Goal: Find specific page/section: Find specific page/section

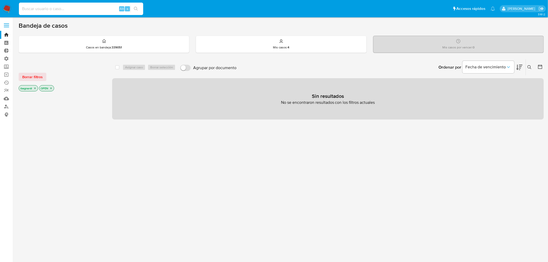
click at [68, 11] on input at bounding box center [81, 8] width 124 height 7
paste input "710408487"
type input "710408487"
click at [136, 10] on icon "search-icon" at bounding box center [136, 9] width 4 height 4
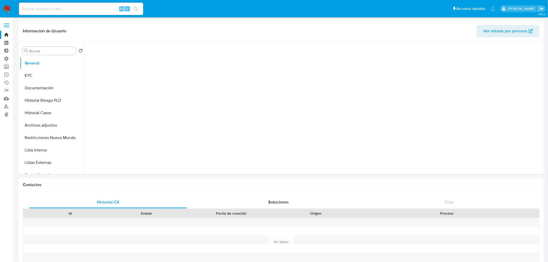
select select "10"
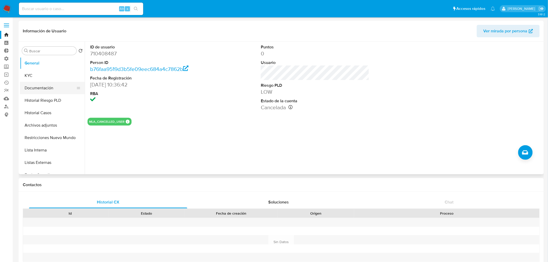
click at [46, 90] on button "Documentación" at bounding box center [50, 88] width 61 height 12
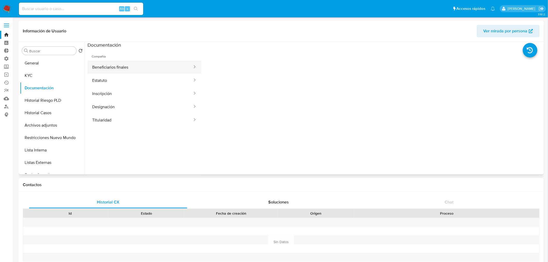
click at [114, 70] on button "Beneficiarios finales" at bounding box center [140, 67] width 105 height 13
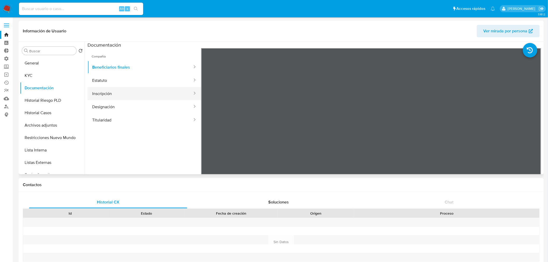
click at [112, 96] on button "Inscripción" at bounding box center [140, 93] width 105 height 13
click at [108, 86] on button "Estatuto" at bounding box center [140, 80] width 105 height 13
click at [96, 9] on input at bounding box center [81, 8] width 124 height 7
paste input "777047996"
type input "777047996"
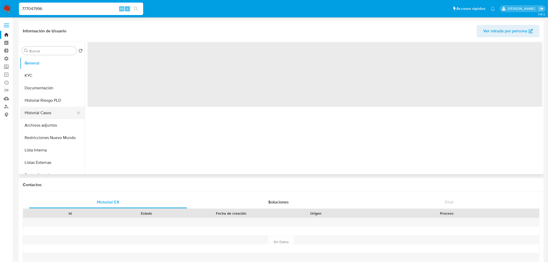
select select "10"
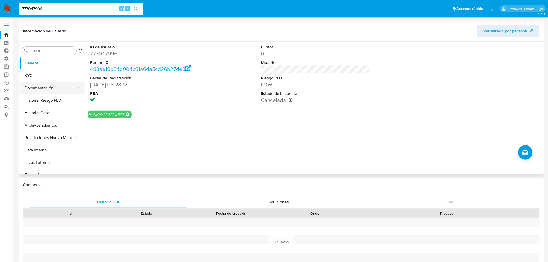
click at [40, 86] on button "Documentación" at bounding box center [50, 88] width 61 height 12
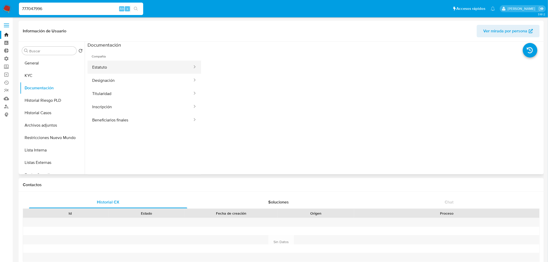
click at [107, 65] on button "Estatuto" at bounding box center [140, 67] width 105 height 13
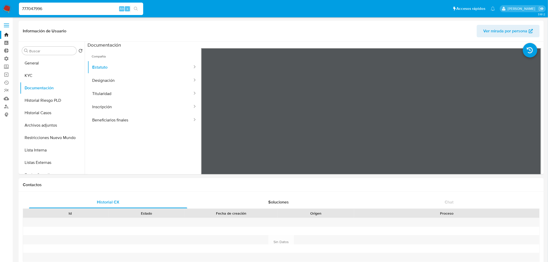
drag, startPoint x: 81, startPoint y: 10, endPoint x: -109, endPoint y: 30, distance: 191.0
paste input "39257007"
type input "739257007"
click at [138, 7] on button "search-icon" at bounding box center [136, 8] width 11 height 7
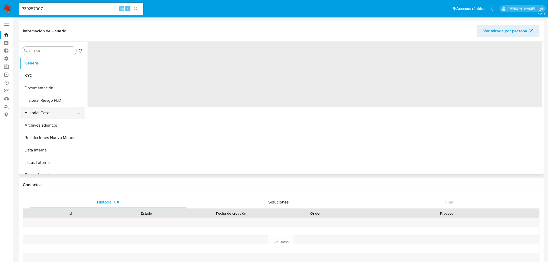
select select "10"
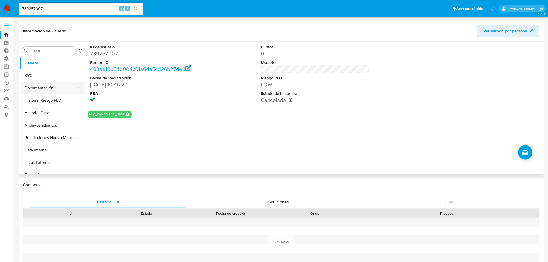
click at [46, 89] on button "Documentación" at bounding box center [50, 88] width 61 height 12
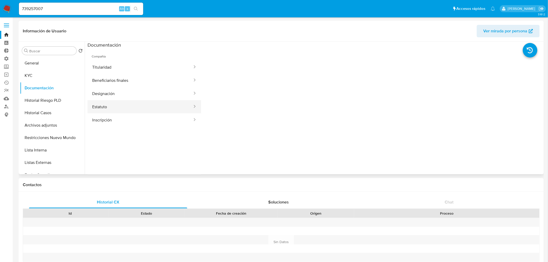
click at [110, 107] on button "Estatuto" at bounding box center [140, 106] width 105 height 13
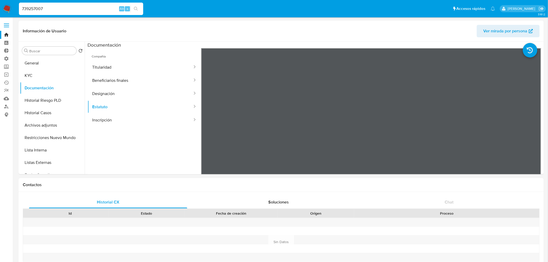
drag, startPoint x: 76, startPoint y: 10, endPoint x: -123, endPoint y: 11, distance: 198.5
paste input "1284219348"
type input "1284219348"
click at [139, 16] on nav "Pausado Ver notificaciones 1284219348 Alt s Accesos rápidos Presiona las siguie…" at bounding box center [274, 8] width 548 height 17
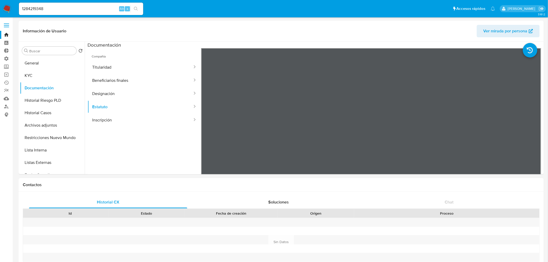
click at [136, 10] on icon "search-icon" at bounding box center [136, 9] width 4 height 4
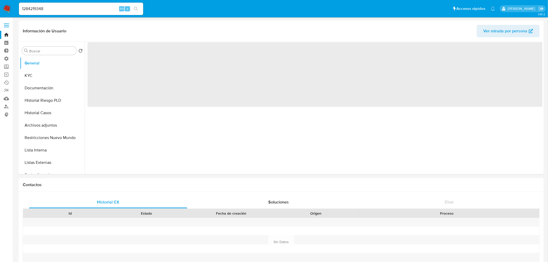
select select "10"
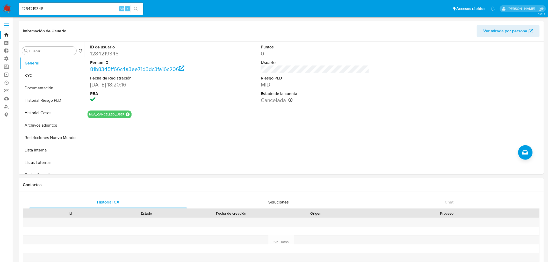
drag, startPoint x: 70, startPoint y: 8, endPoint x: -21, endPoint y: 2, distance: 91.7
paste input "599610831"
type input "599610831"
click at [137, 6] on button "search-icon" at bounding box center [136, 8] width 11 height 7
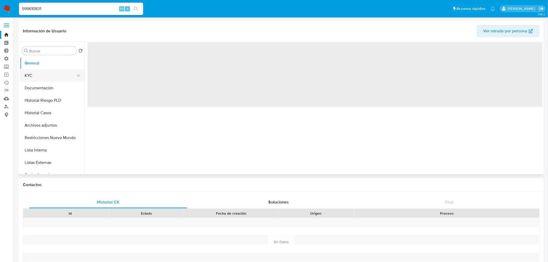
select select "10"
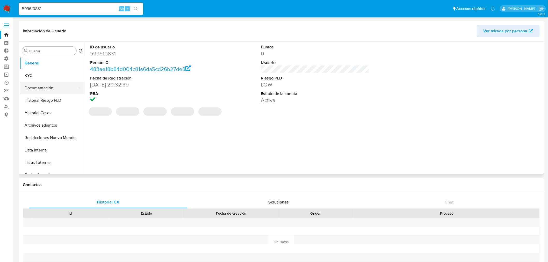
click at [50, 90] on button "Documentación" at bounding box center [50, 88] width 61 height 12
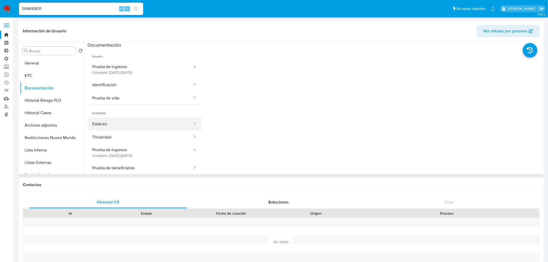
click at [109, 124] on button "Estatuto" at bounding box center [140, 123] width 105 height 13
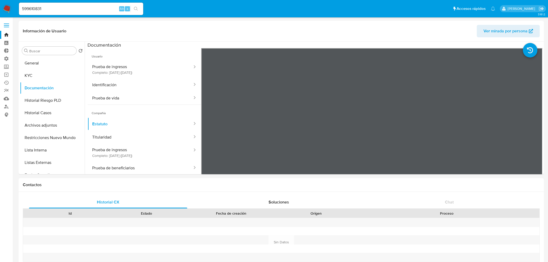
select select "10"
drag, startPoint x: 65, startPoint y: 8, endPoint x: -111, endPoint y: 25, distance: 176.4
paste input "40547546"
type input "540547546"
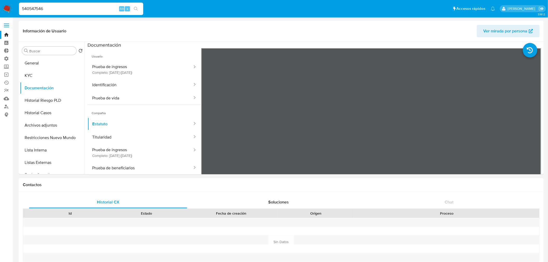
click at [137, 7] on icon "search-icon" at bounding box center [136, 9] width 4 height 4
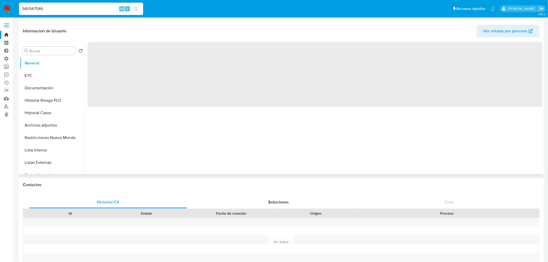
select select "10"
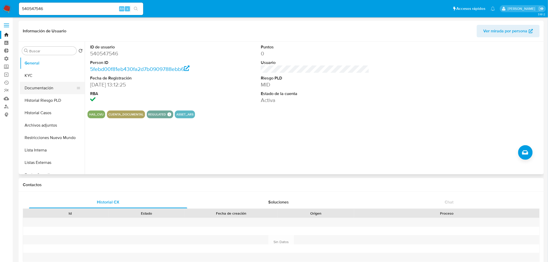
click at [45, 87] on button "Documentación" at bounding box center [50, 88] width 61 height 12
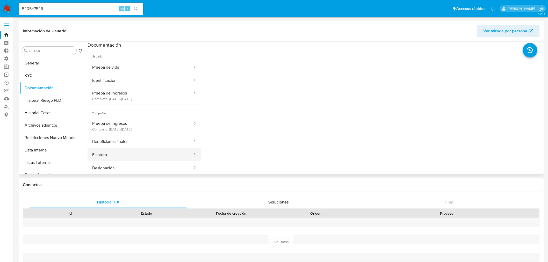
click at [110, 155] on button "Estatuto" at bounding box center [140, 154] width 105 height 13
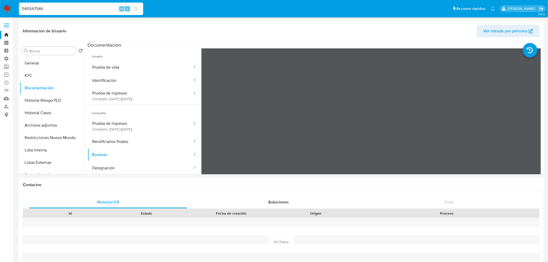
drag, startPoint x: 82, startPoint y: 7, endPoint x: -43, endPoint y: 9, distance: 125.7
paste input "710408487"
type input "710408487"
click at [138, 7] on icon "search-icon" at bounding box center [136, 9] width 4 height 4
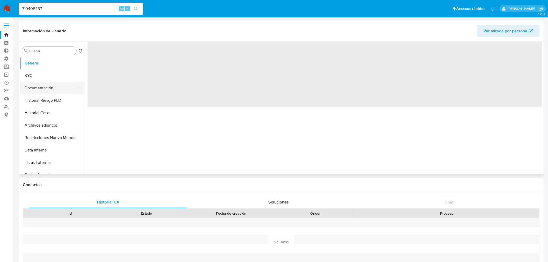
click at [39, 89] on button "Documentación" at bounding box center [50, 88] width 61 height 12
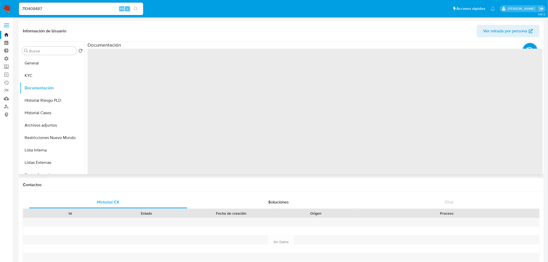
select select "10"
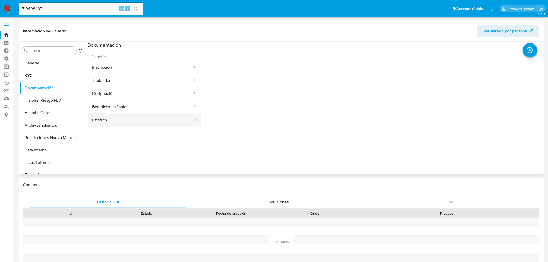
click at [109, 120] on button "Estatuto" at bounding box center [140, 119] width 105 height 13
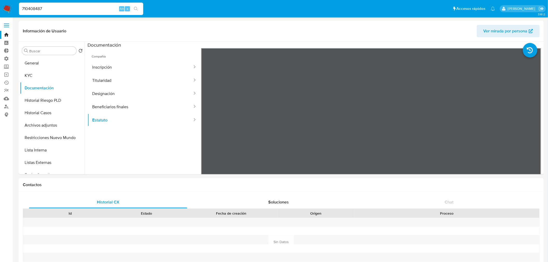
drag, startPoint x: 65, startPoint y: 11, endPoint x: -192, endPoint y: 6, distance: 257.1
paste input "77047996"
type input "777047996"
click at [137, 12] on div "777047996 Alt s" at bounding box center [81, 9] width 124 height 12
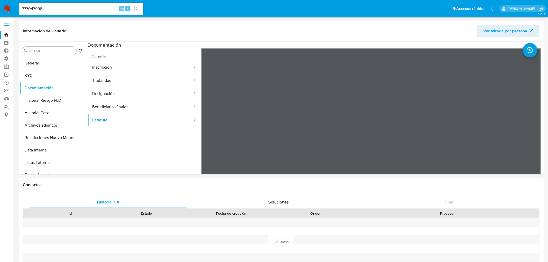
click at [136, 9] on icon "search-icon" at bounding box center [136, 9] width 4 height 4
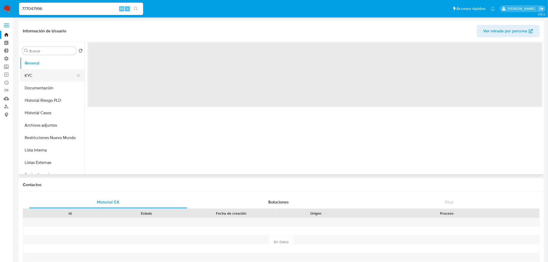
select select "10"
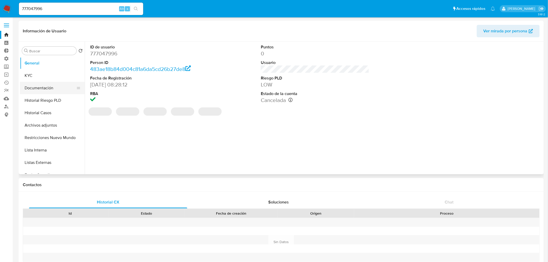
click at [44, 88] on button "Documentación" at bounding box center [50, 88] width 61 height 12
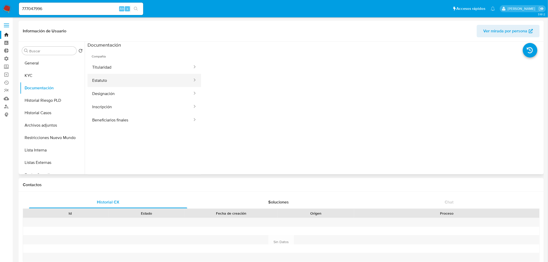
click at [130, 79] on button "Estatuto" at bounding box center [140, 80] width 105 height 13
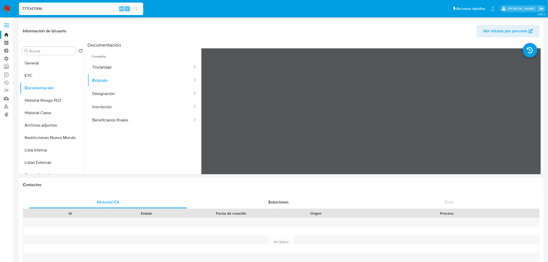
drag, startPoint x: 48, startPoint y: 8, endPoint x: -35, endPoint y: 10, distance: 82.9
paste input "39257007"
type input "739257007"
click at [136, 7] on icon "search-icon" at bounding box center [136, 9] width 4 height 4
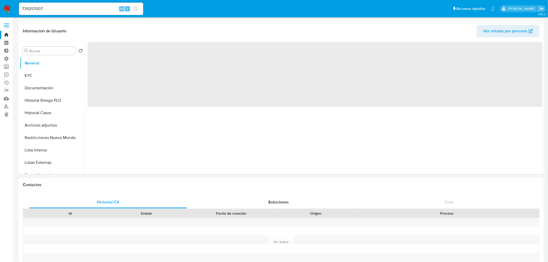
select select "10"
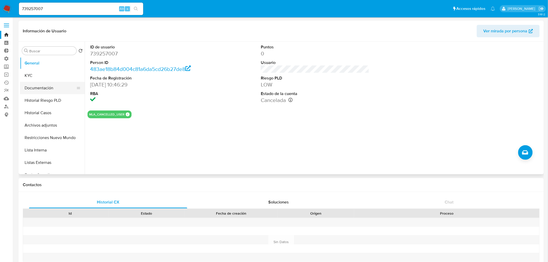
click at [45, 89] on button "Documentación" at bounding box center [50, 88] width 61 height 12
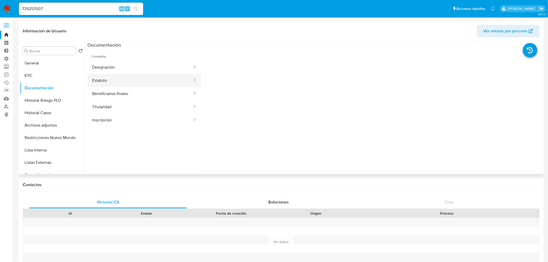
click at [103, 82] on button "Estatuto" at bounding box center [140, 80] width 105 height 13
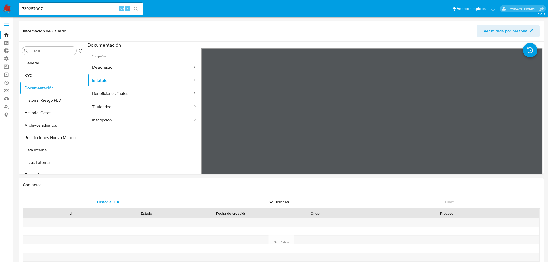
select select "10"
drag, startPoint x: 70, startPoint y: 8, endPoint x: -30, endPoint y: 22, distance: 100.9
paste input "661685738"
type input "661685738"
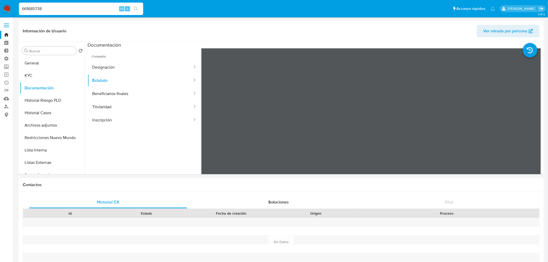
click at [132, 7] on button "search-icon" at bounding box center [136, 8] width 11 height 7
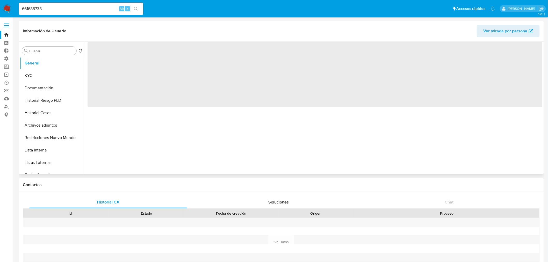
select select "10"
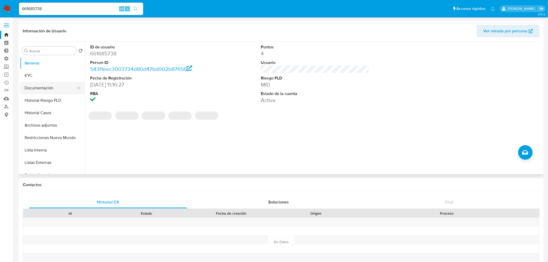
click at [46, 86] on button "Documentación" at bounding box center [50, 88] width 61 height 12
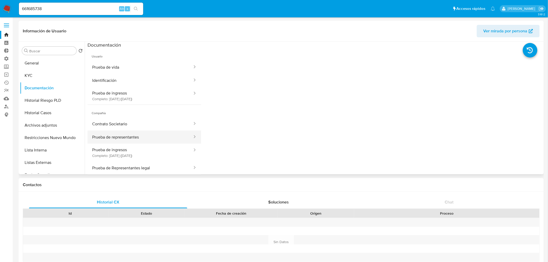
scroll to position [29, 0]
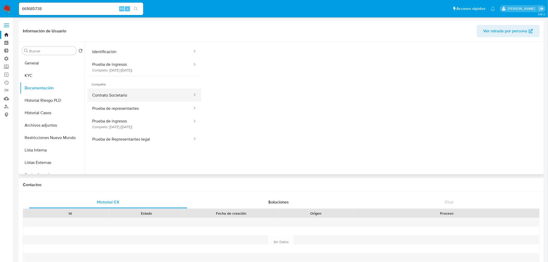
click at [121, 95] on button "Contrato Societario" at bounding box center [140, 95] width 105 height 13
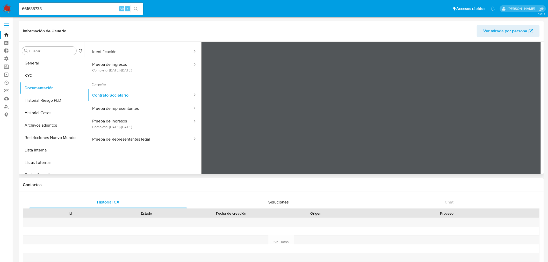
scroll to position [0, 0]
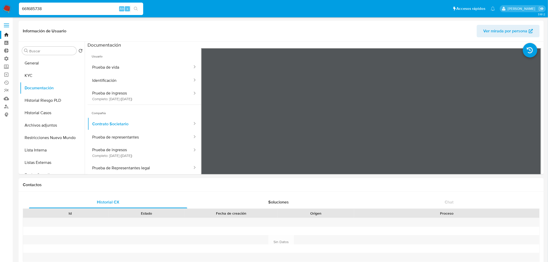
drag, startPoint x: 58, startPoint y: 11, endPoint x: -220, endPoint y: 49, distance: 280.1
